Goal: Find contact information: Find contact information

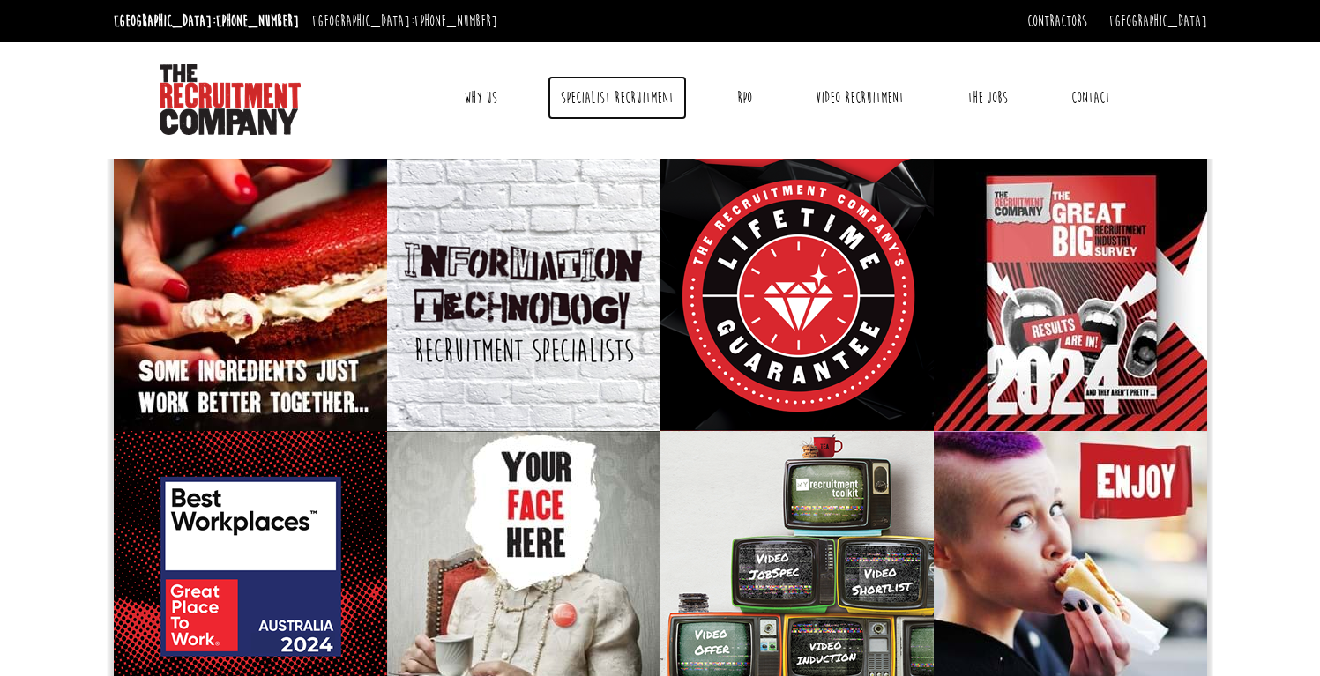
click at [576, 105] on link "Specialist Recruitment" at bounding box center [617, 98] width 139 height 44
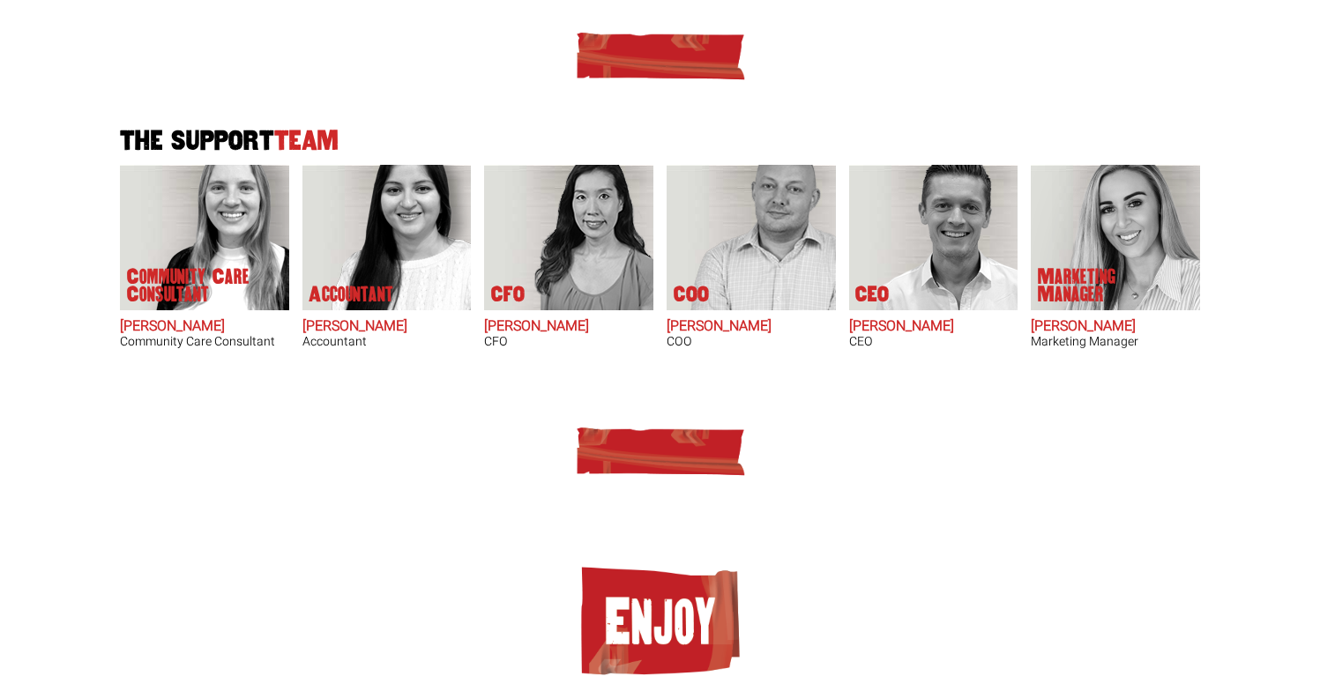
scroll to position [1016, 0]
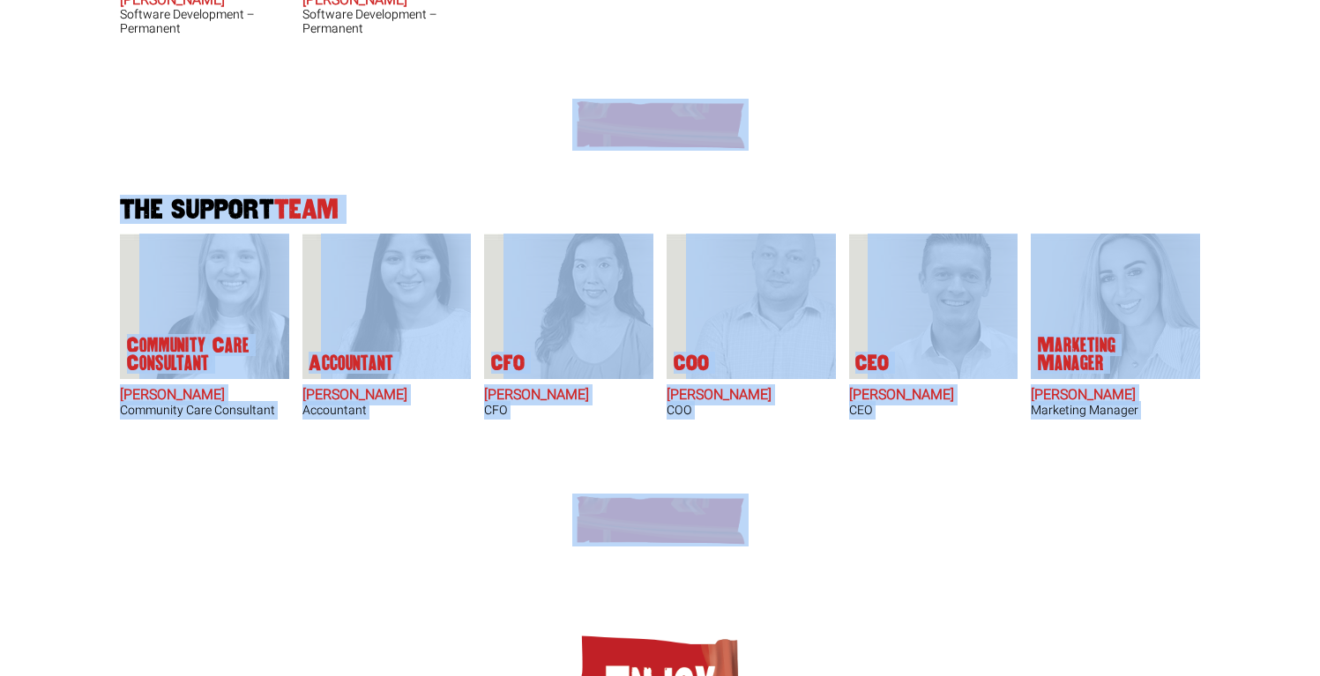
drag, startPoint x: 394, startPoint y: 144, endPoint x: 934, endPoint y: 510, distance: 652.1
click at [934, 510] on div at bounding box center [660, 520] width 1093 height 53
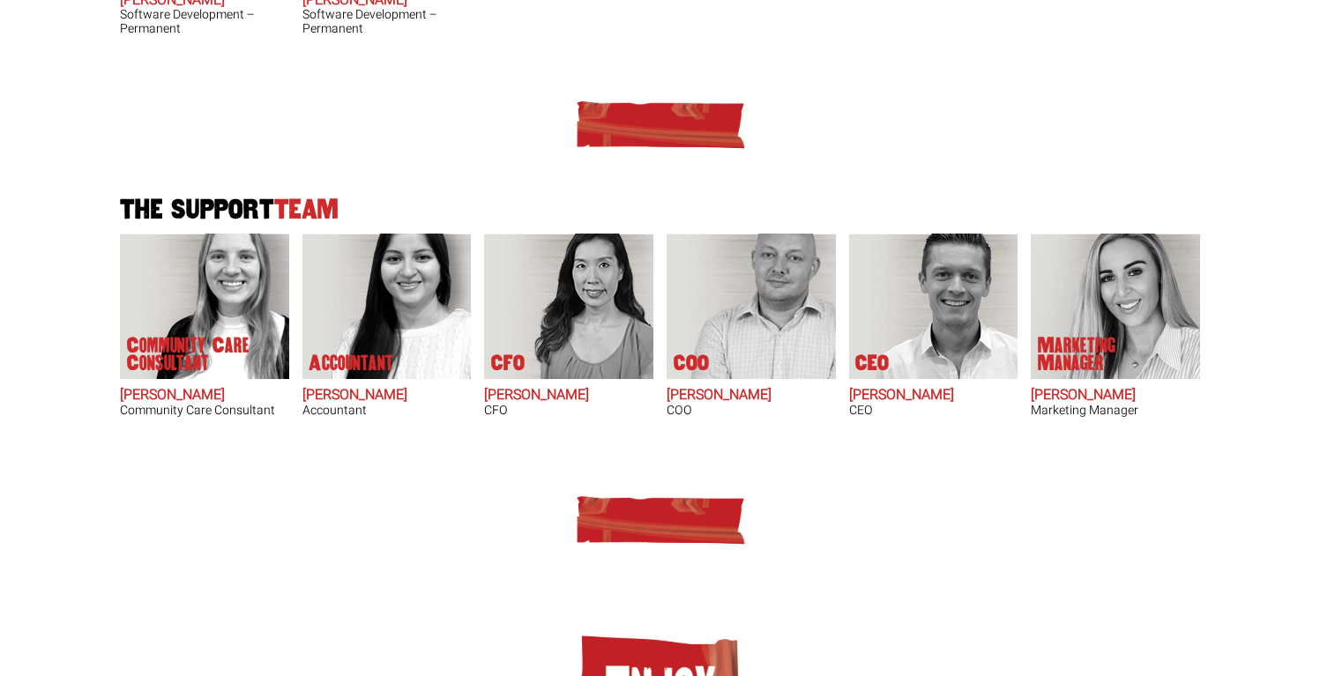
click at [934, 510] on div at bounding box center [660, 520] width 1093 height 53
click at [944, 536] on div at bounding box center [660, 535] width 1093 height 136
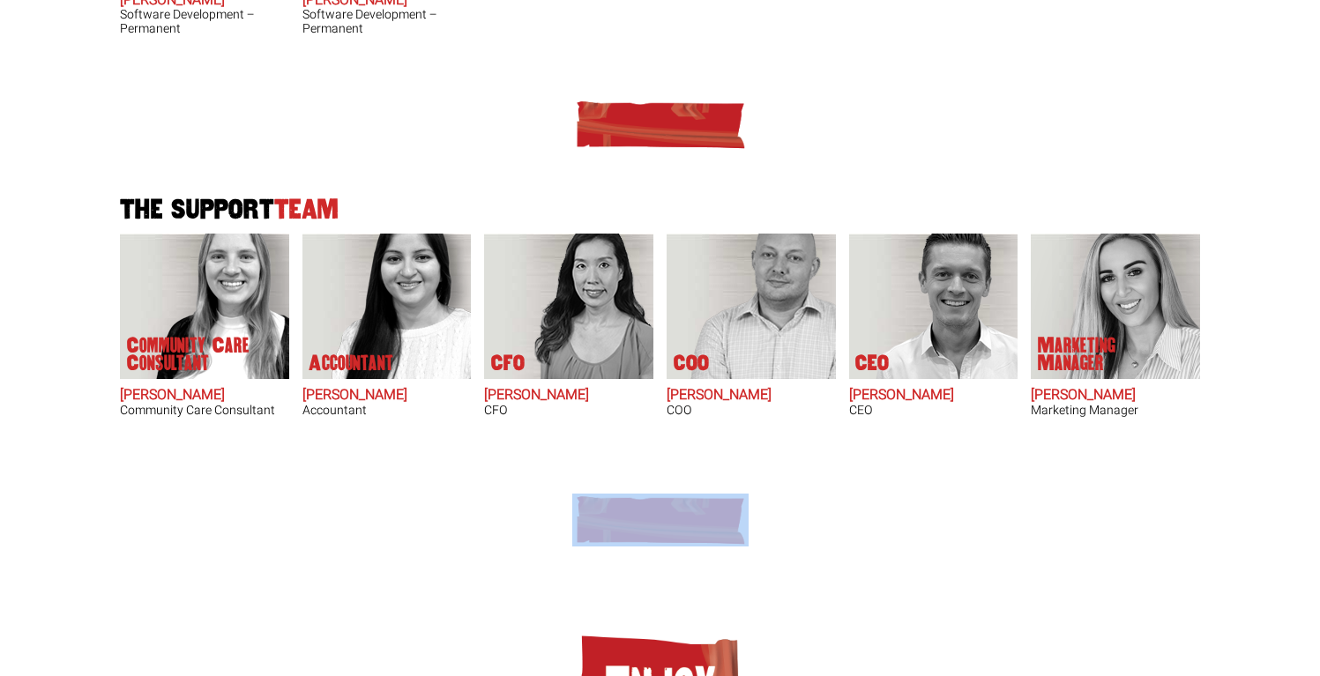
click at [996, 568] on div at bounding box center [660, 535] width 1093 height 136
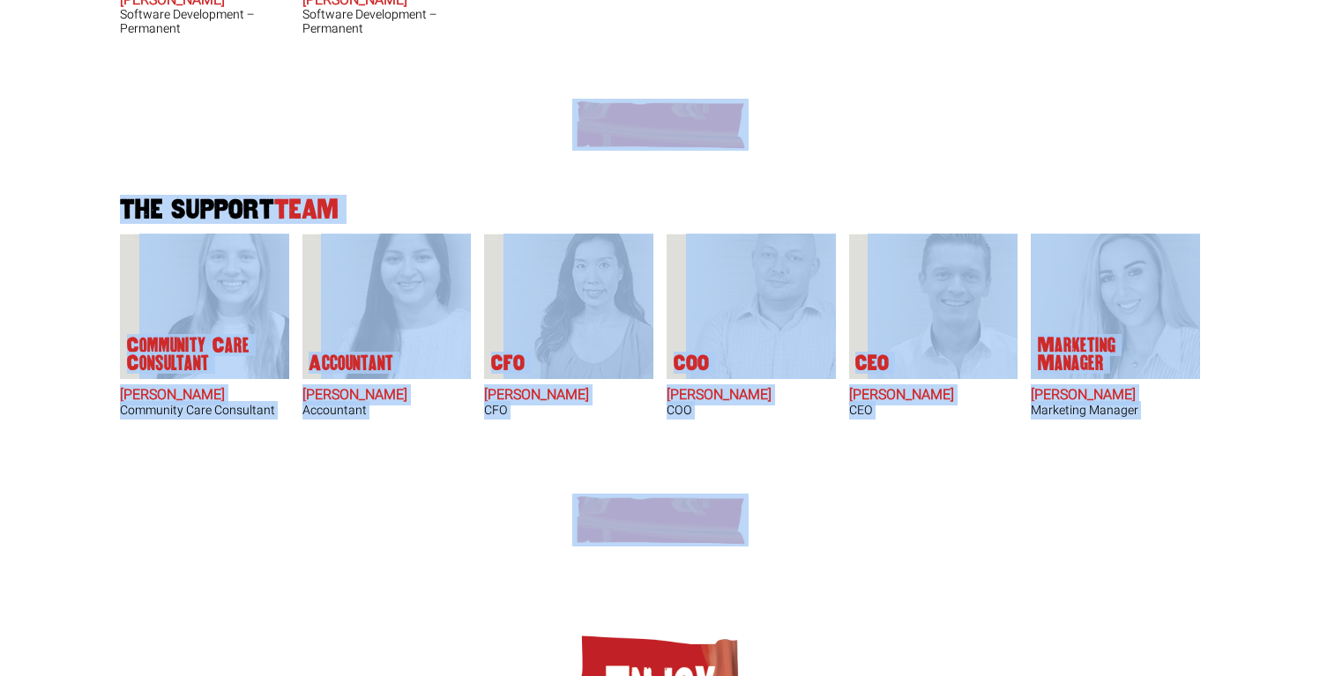
drag, startPoint x: 1015, startPoint y: 588, endPoint x: 227, endPoint y: 107, distance: 923.8
click at [227, 107] on div at bounding box center [660, 125] width 1093 height 53
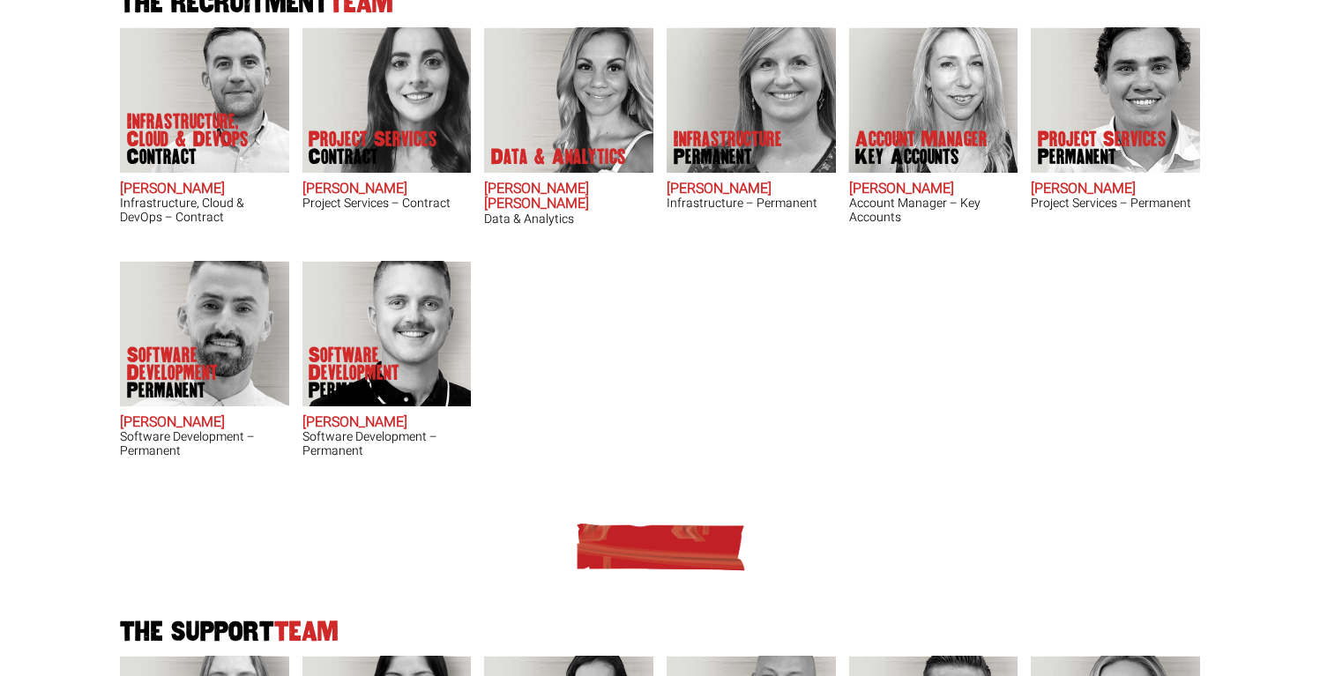
scroll to position [572, 0]
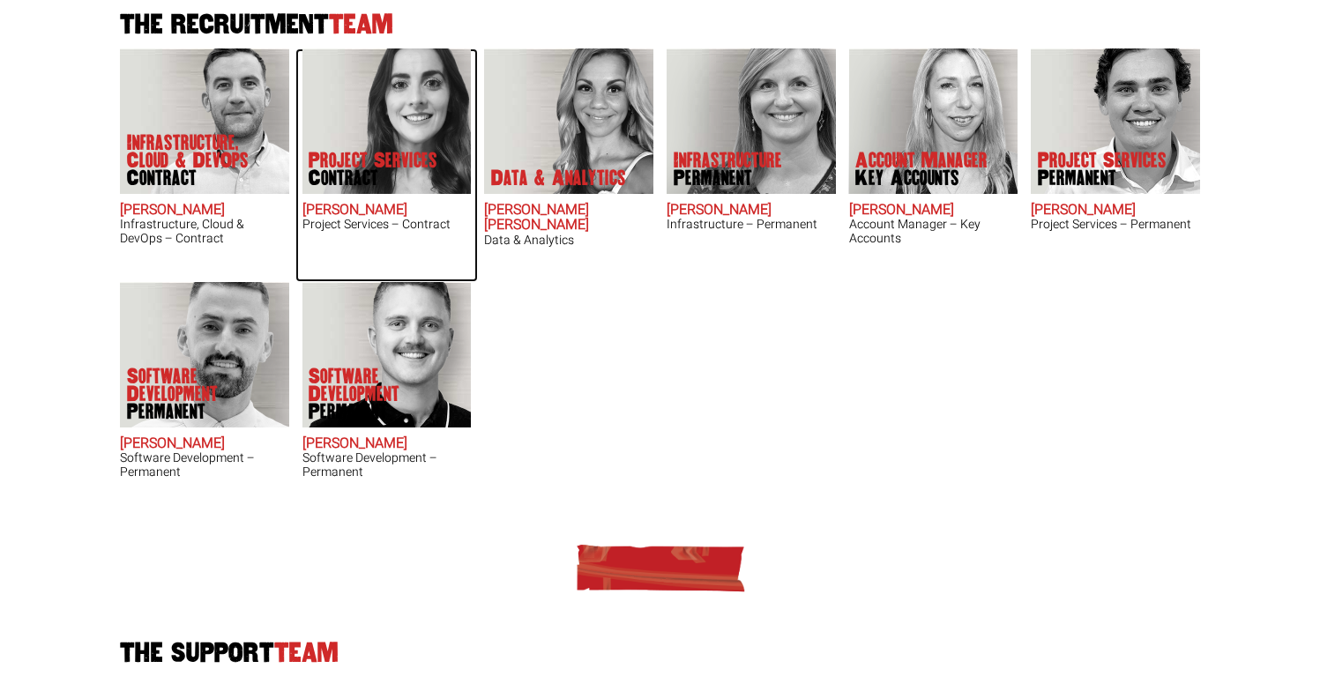
click at [395, 86] on img at bounding box center [386, 122] width 169 height 146
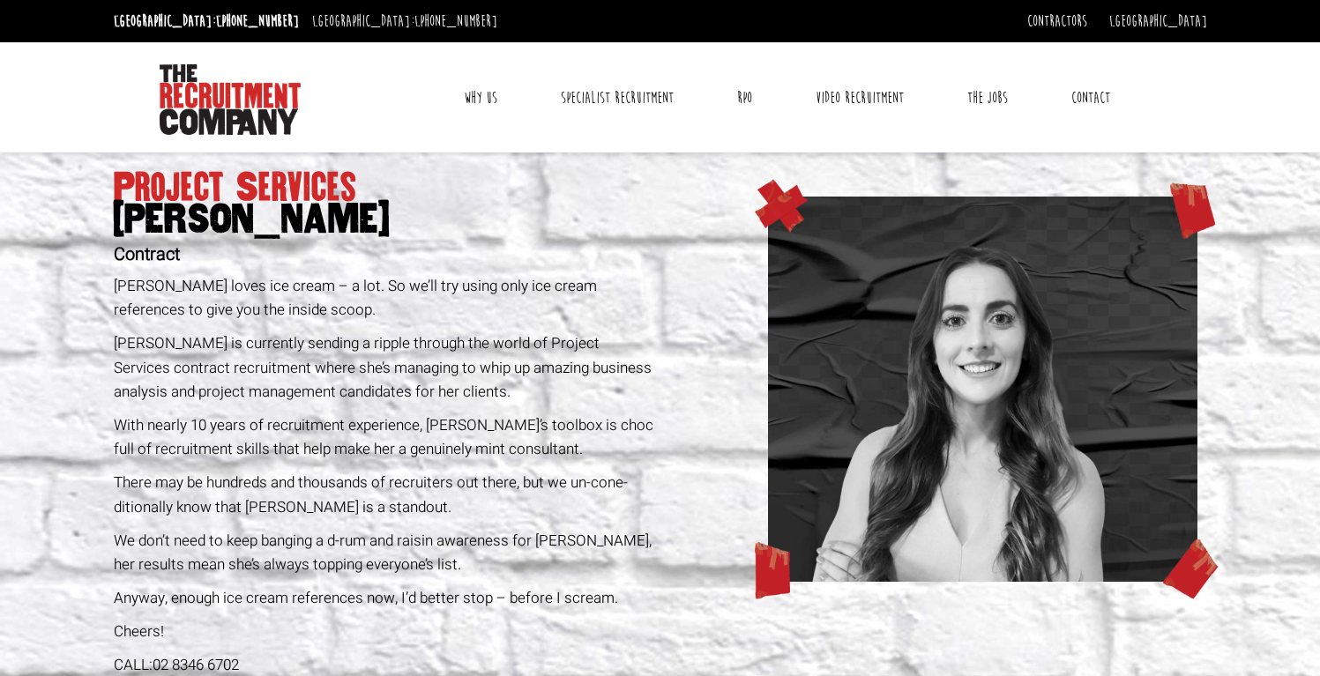
drag, startPoint x: 481, startPoint y: 253, endPoint x: 481, endPoint y: 271, distance: 17.6
click at [481, 255] on h2 "Contract" at bounding box center [384, 254] width 541 height 19
click at [481, 271] on div "Project Services Claire Sheerin Contract Claire loves ice cream – a lot. So we’…" at bounding box center [384, 475] width 554 height 645
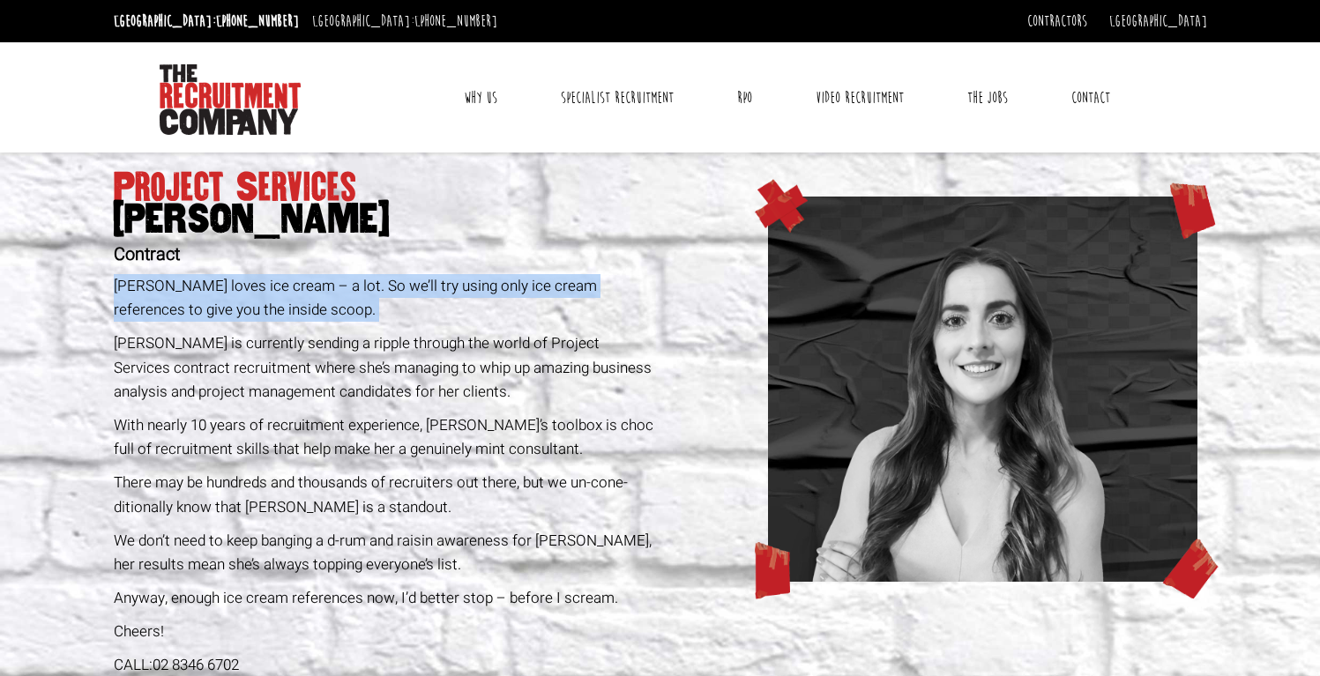
click at [481, 271] on div "Project Services Claire Sheerin Contract Claire loves ice cream – a lot. So we’…" at bounding box center [384, 475] width 554 height 645
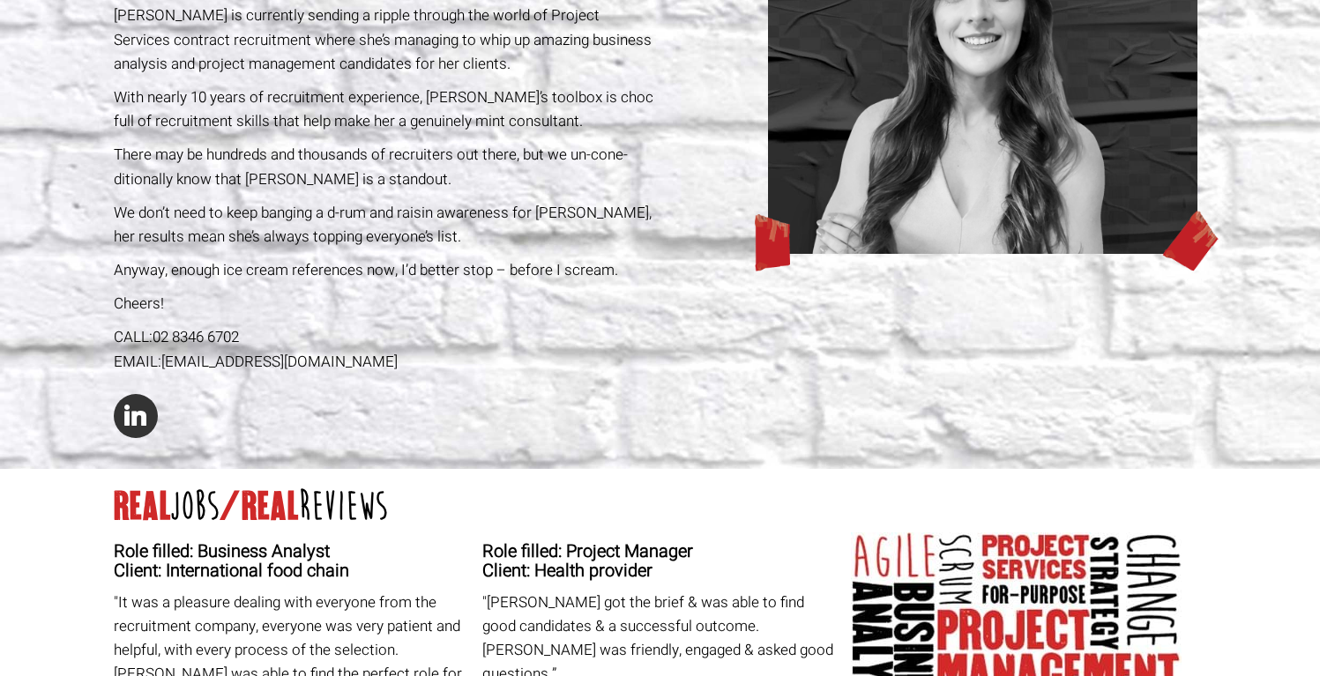
scroll to position [535, 0]
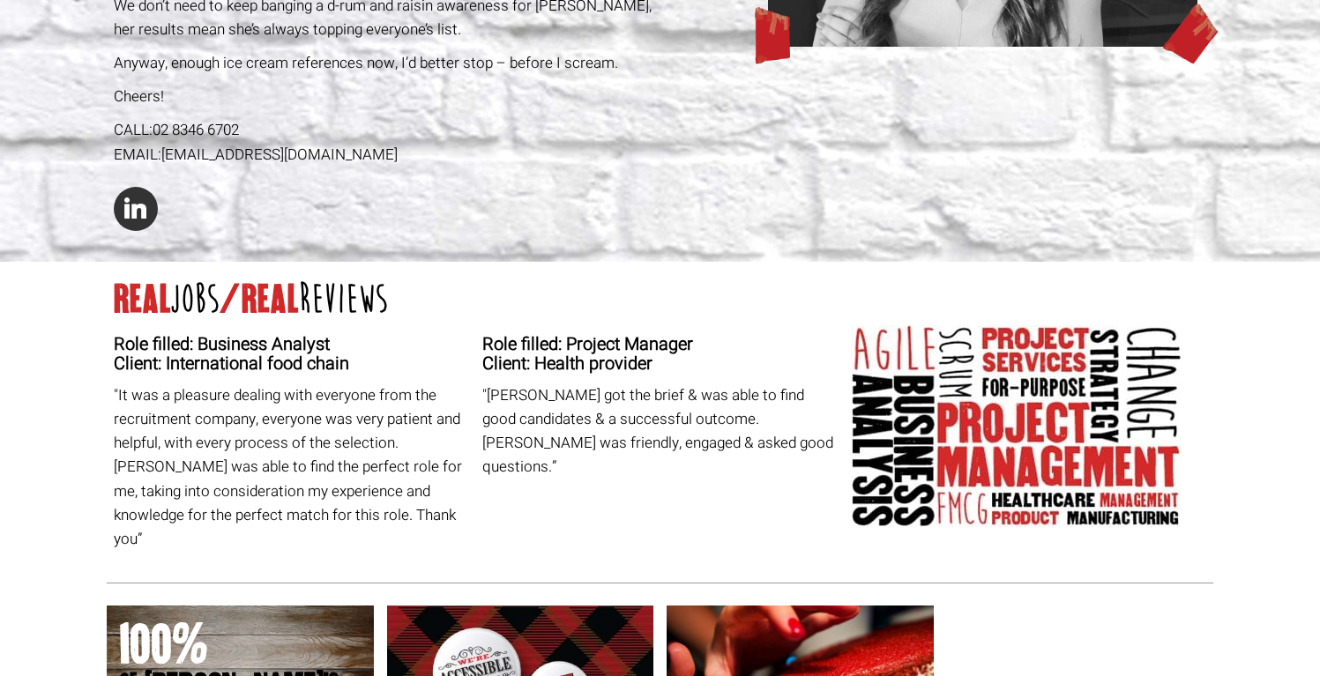
click at [481, 276] on section "real jobs /real reviews Role filled: Business Analyst Client: International foo…" at bounding box center [660, 423] width 1107 height 322
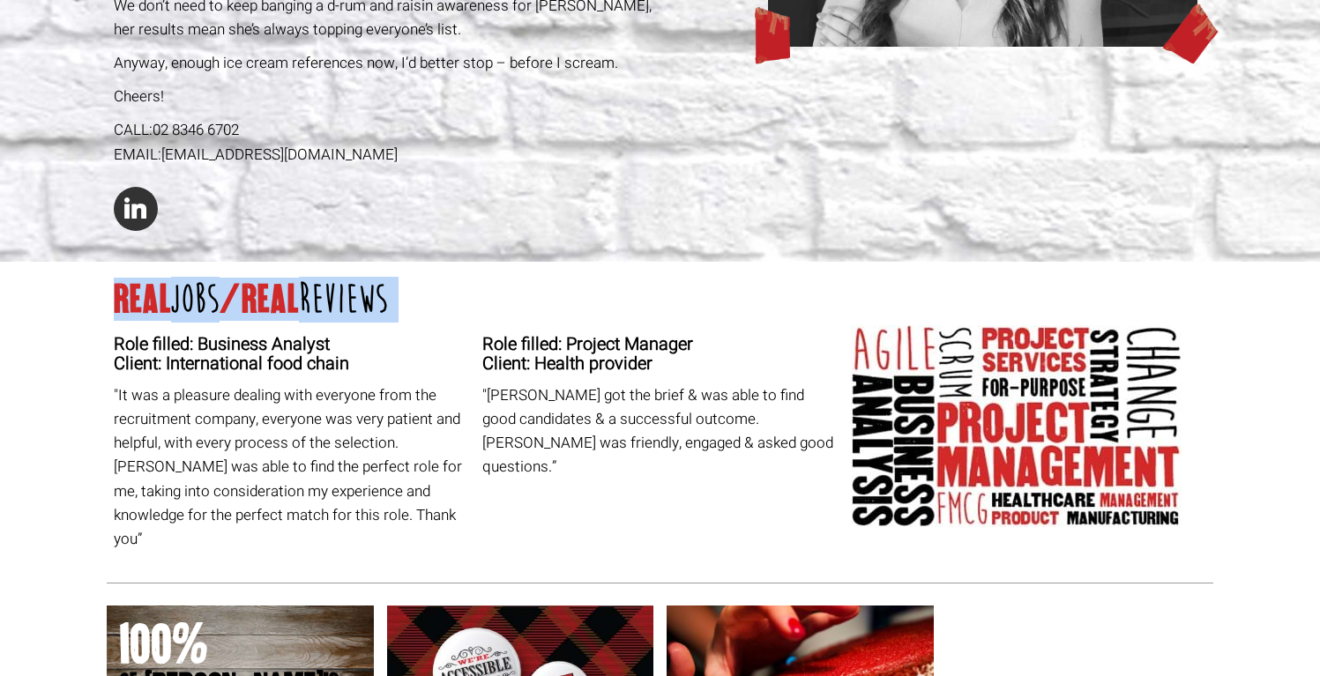
click at [481, 276] on section "real jobs /real reviews Role filled: Business Analyst Client: International foo…" at bounding box center [660, 423] width 1107 height 322
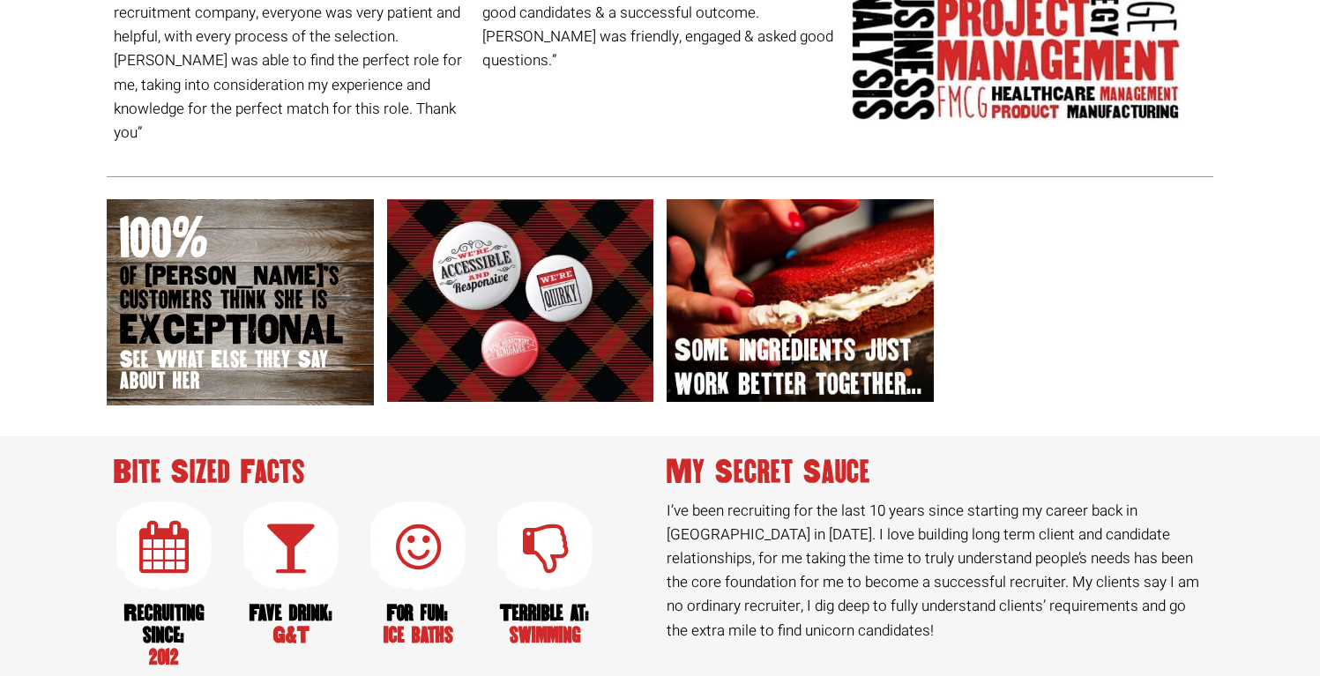
scroll to position [1126, 0]
